Goal: Task Accomplishment & Management: Use online tool/utility

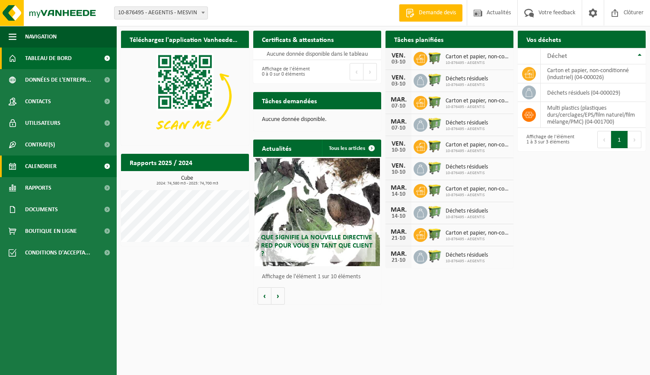
click at [65, 170] on link "Calendrier" at bounding box center [58, 166] width 117 height 22
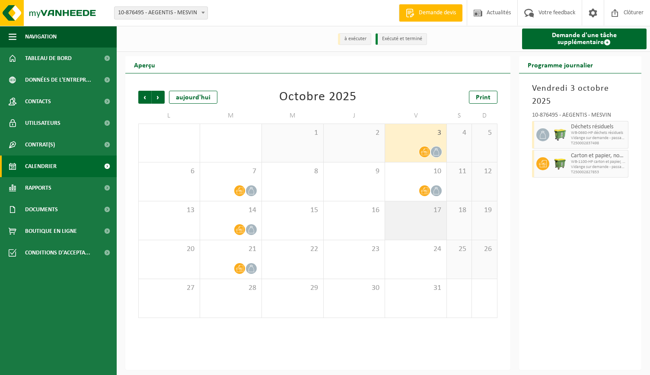
click at [417, 221] on div "17" at bounding box center [415, 220] width 61 height 38
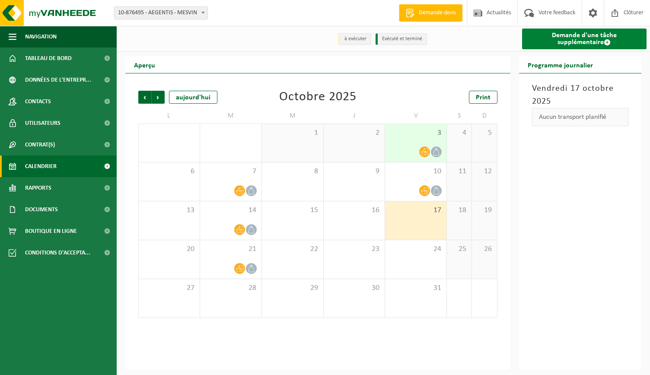
click at [547, 45] on link "Demande d'une tâche supplémentaire" at bounding box center [584, 39] width 125 height 21
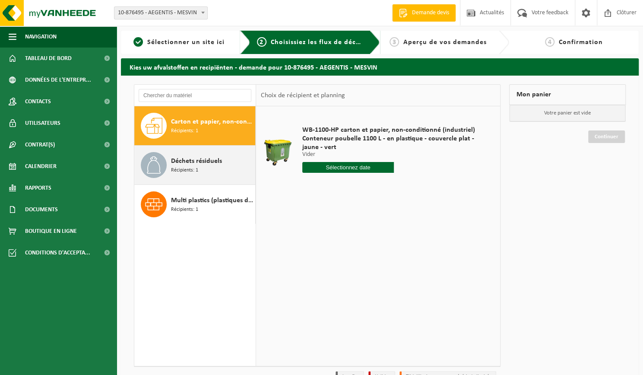
click at [212, 178] on div "Déchets résiduels Récipients: 1" at bounding box center [194, 165] width 121 height 39
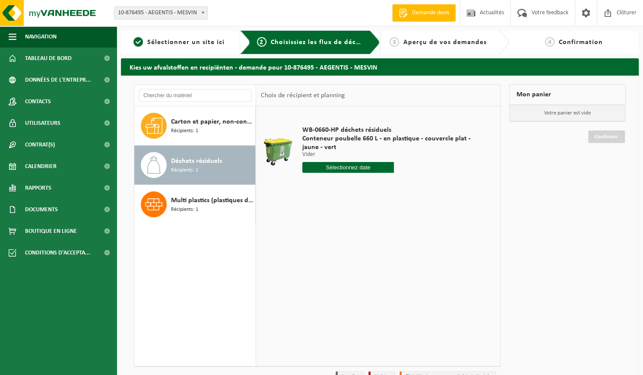
click at [318, 166] on input "text" at bounding box center [348, 167] width 92 height 11
click at [453, 202] on div "WB-0660-HP déchets résiduels Conteneur poubelle 660 L - en plastique - couvercl…" at bounding box center [378, 235] width 244 height 259
click at [342, 170] on input "text" at bounding box center [348, 167] width 92 height 11
click at [64, 168] on link "Calendrier" at bounding box center [58, 166] width 117 height 22
